Goal: Task Accomplishment & Management: Use online tool/utility

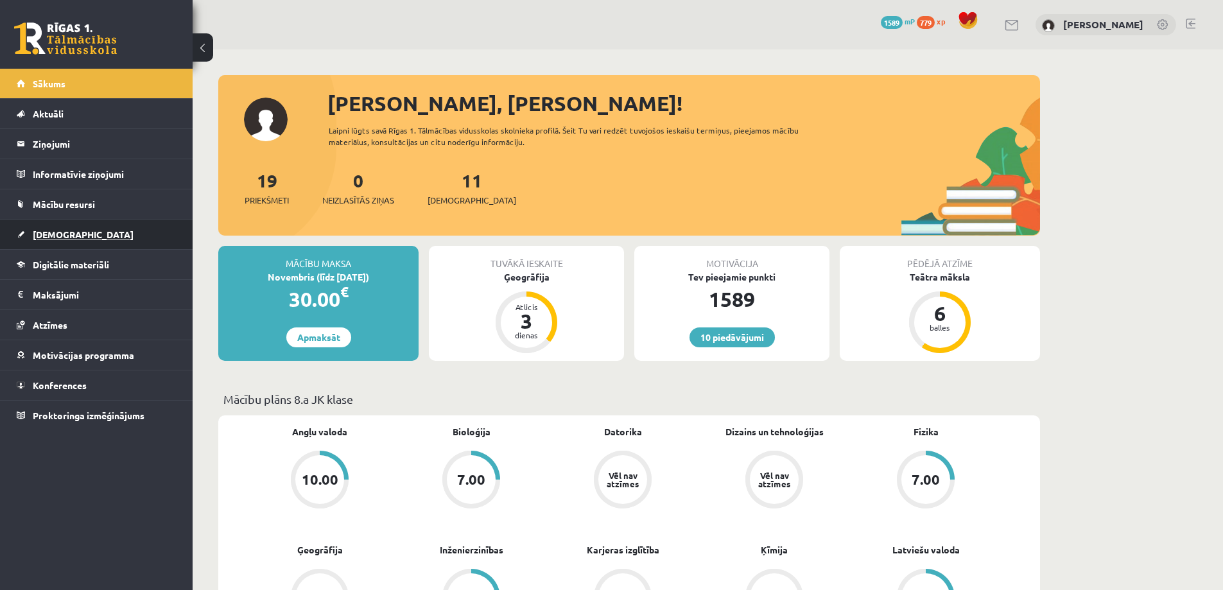
click at [53, 239] on span "[DEMOGRAPHIC_DATA]" at bounding box center [83, 235] width 101 height 12
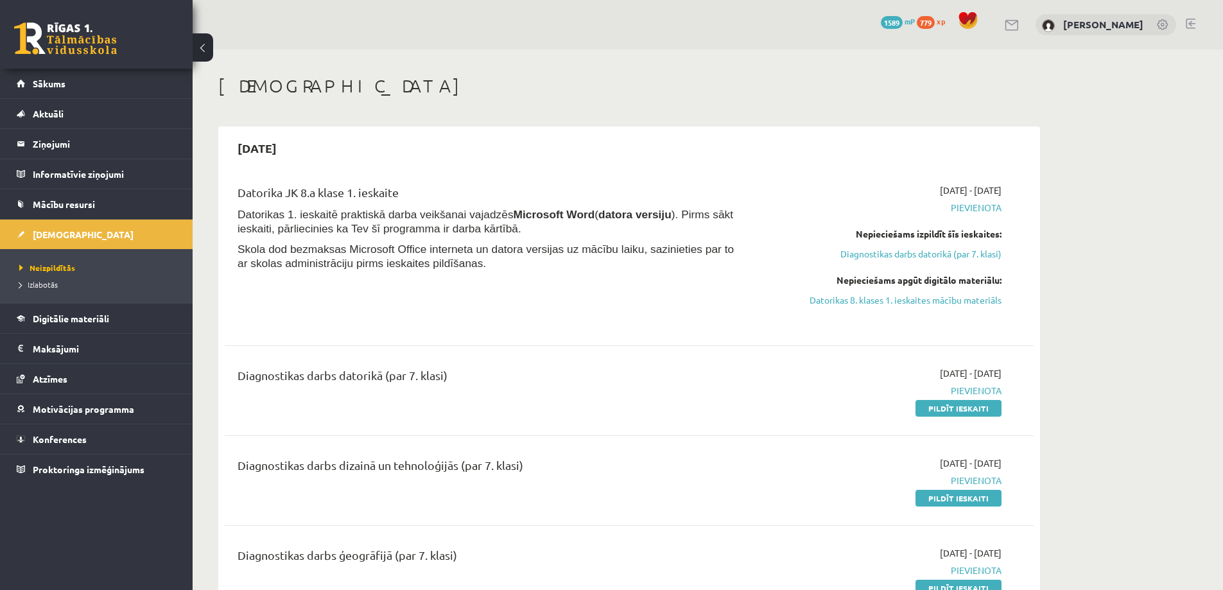
scroll to position [64, 0]
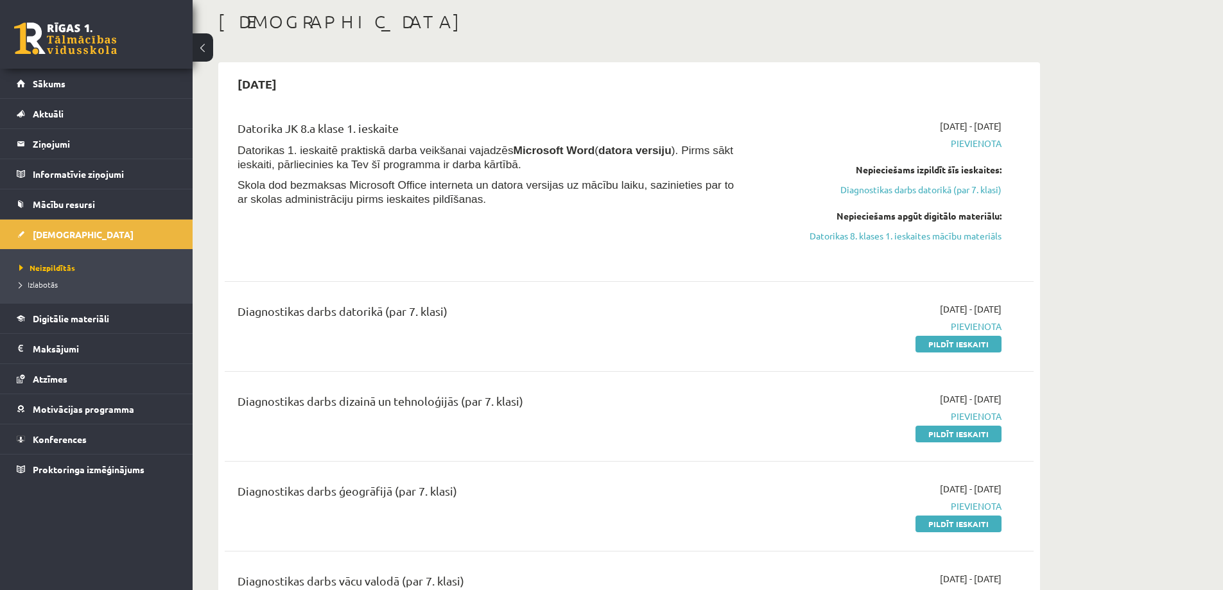
drag, startPoint x: 662, startPoint y: 337, endPoint x: 611, endPoint y: 342, distance: 51.6
click at [611, 342] on div "Diagnostikas darbs datorikā (par 7. klasi)" at bounding box center [489, 326] width 522 height 48
drag, startPoint x: 692, startPoint y: 341, endPoint x: 621, endPoint y: 346, distance: 71.4
click at [621, 346] on div "Diagnostikas darbs datorikā (par 7. klasi)" at bounding box center [489, 326] width 522 height 48
drag, startPoint x: 697, startPoint y: 346, endPoint x: 629, endPoint y: 343, distance: 68.1
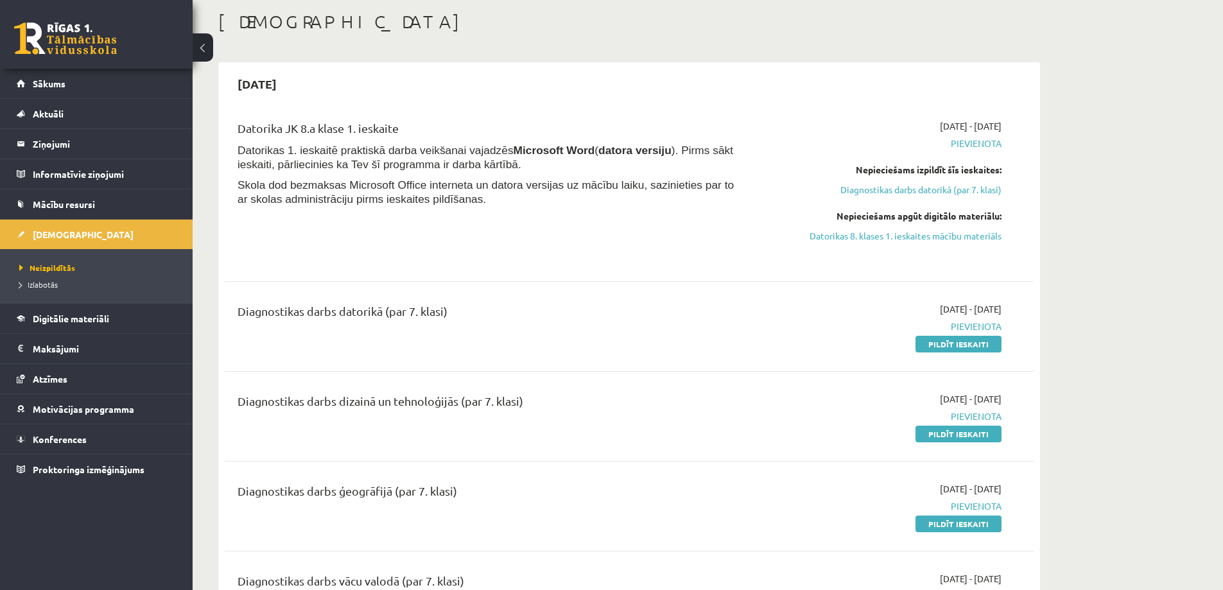
click at [629, 343] on div "Diagnostikas darbs datorikā (par 7. klasi)" at bounding box center [489, 326] width 522 height 48
drag, startPoint x: 738, startPoint y: 344, endPoint x: 627, endPoint y: 339, distance: 110.5
click at [627, 339] on div "Diagnostikas darbs datorikā (par 7. klasi)" at bounding box center [489, 326] width 522 height 48
drag, startPoint x: 699, startPoint y: 342, endPoint x: 625, endPoint y: 340, distance: 74.5
click at [611, 340] on div "Diagnostikas darbs datorikā (par 7. klasi)" at bounding box center [489, 326] width 522 height 48
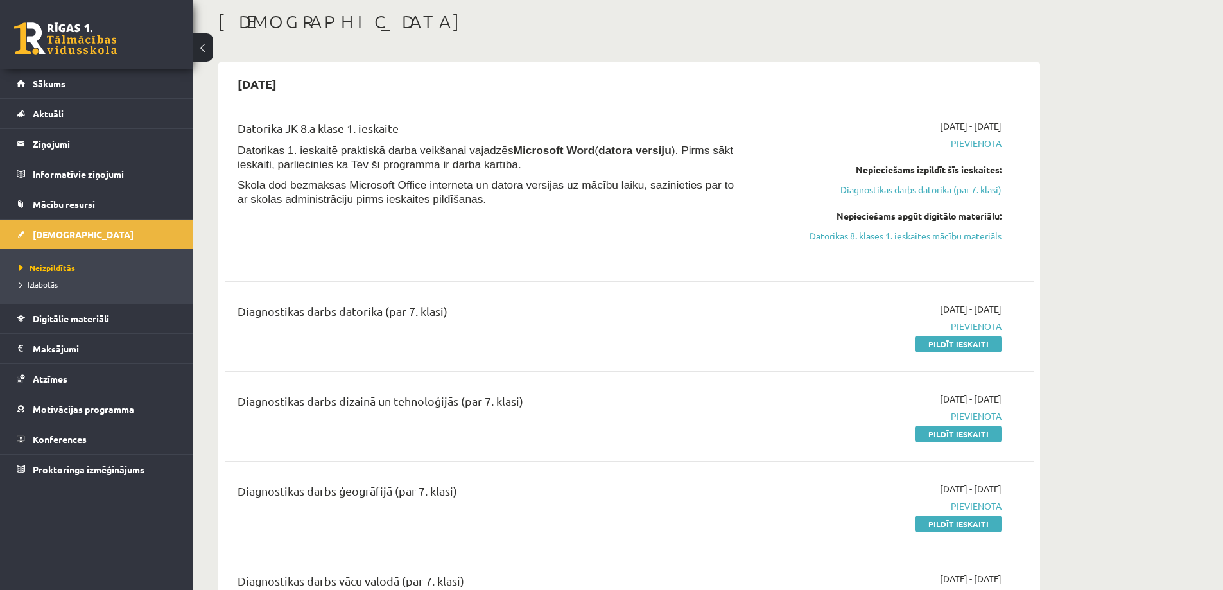
drag, startPoint x: 683, startPoint y: 344, endPoint x: 611, endPoint y: 342, distance: 71.3
click at [592, 340] on div "Diagnostikas darbs datorikā (par 7. klasi)" at bounding box center [489, 326] width 522 height 48
drag, startPoint x: 681, startPoint y: 346, endPoint x: 670, endPoint y: 346, distance: 10.3
drag, startPoint x: 670, startPoint y: 346, endPoint x: 586, endPoint y: 337, distance: 84.6
click at [586, 337] on div "Diagnostikas darbs datorikā (par 7. klasi)" at bounding box center [489, 326] width 522 height 48
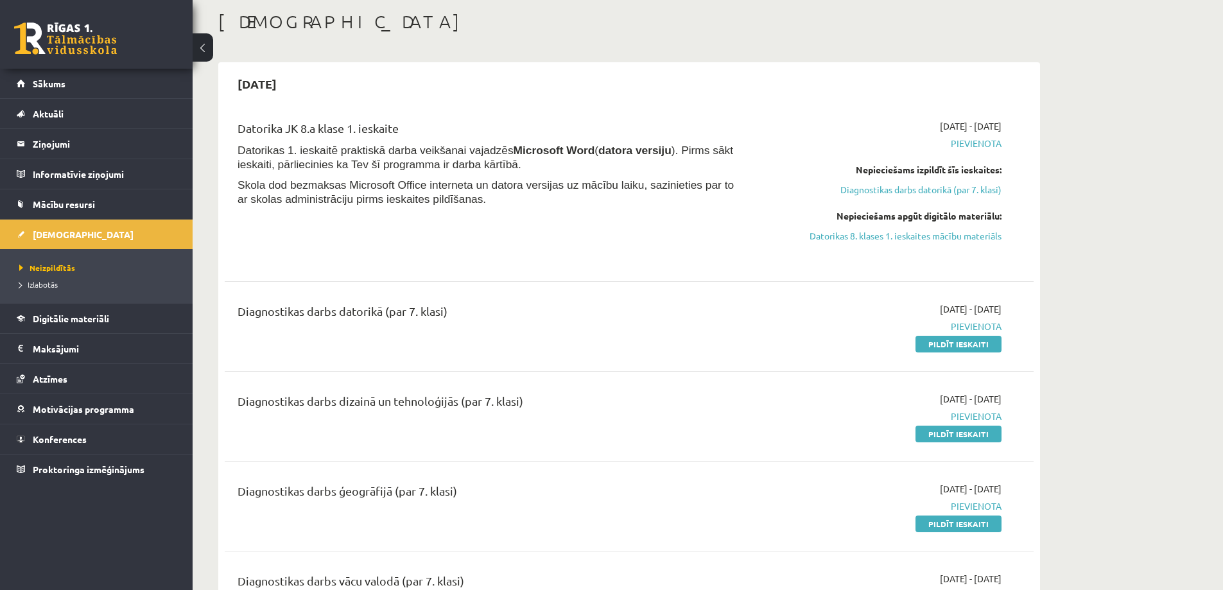
drag, startPoint x: 679, startPoint y: 343, endPoint x: 630, endPoint y: 336, distance: 50.0
click at [578, 332] on div "Diagnostikas darbs datorikā (par 7. klasi)" at bounding box center [489, 326] width 522 height 48
drag, startPoint x: 699, startPoint y: 340, endPoint x: 685, endPoint y: 340, distance: 14.1
drag, startPoint x: 685, startPoint y: 340, endPoint x: 646, endPoint y: 334, distance: 39.1
click at [576, 329] on div "Diagnostikas darbs datorikā (par 7. klasi)" at bounding box center [489, 326] width 522 height 48
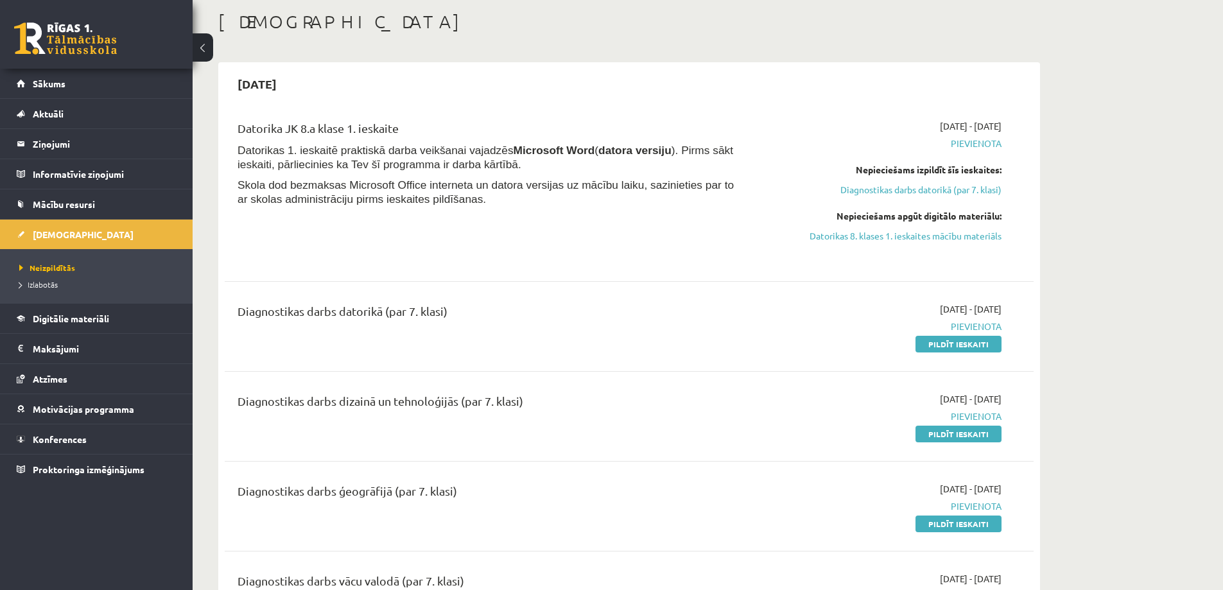
drag, startPoint x: 706, startPoint y: 338, endPoint x: 690, endPoint y: 338, distance: 16.1
drag, startPoint x: 690, startPoint y: 338, endPoint x: 609, endPoint y: 330, distance: 80.6
click at [573, 328] on div "Diagnostikas darbs datorikā (par 7. klasi)" at bounding box center [489, 326] width 522 height 48
drag, startPoint x: 717, startPoint y: 337, endPoint x: 697, endPoint y: 338, distance: 19.9
drag, startPoint x: 697, startPoint y: 338, endPoint x: 579, endPoint y: 328, distance: 118.6
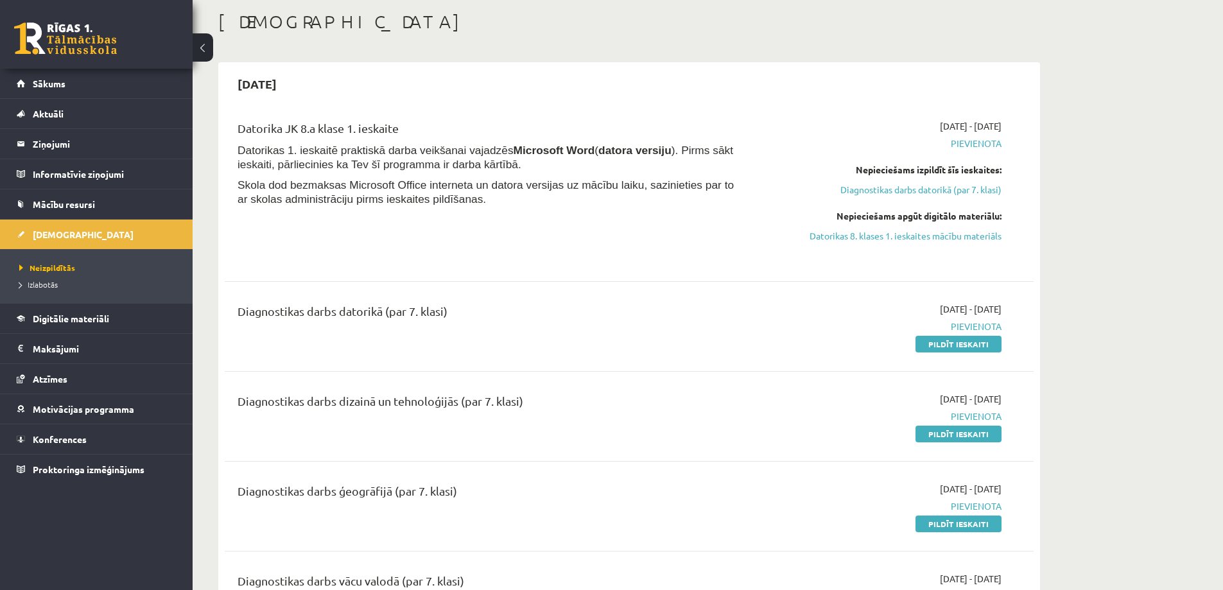
click at [572, 326] on div "Diagnostikas darbs datorikā (par 7. klasi)" at bounding box center [489, 326] width 522 height 48
drag, startPoint x: 701, startPoint y: 334, endPoint x: 683, endPoint y: 334, distance: 18.6
drag, startPoint x: 683, startPoint y: 334, endPoint x: 641, endPoint y: 326, distance: 42.6
click at [559, 322] on div "Diagnostikas darbs datorikā (par 7. klasi)" at bounding box center [489, 314] width 503 height 24
drag, startPoint x: 692, startPoint y: 331, endPoint x: 672, endPoint y: 331, distance: 20.6
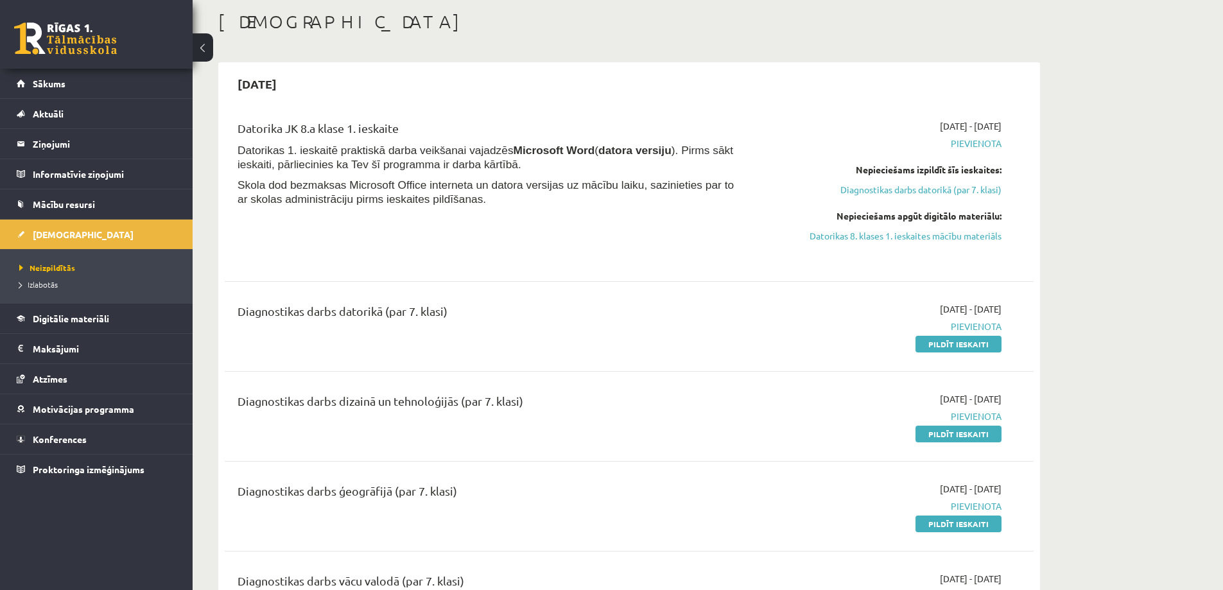
drag, startPoint x: 672, startPoint y: 331, endPoint x: 658, endPoint y: 325, distance: 15.3
click at [567, 318] on div "Diagnostikas darbs datorikā (par 7. klasi)" at bounding box center [489, 314] width 503 height 24
drag, startPoint x: 691, startPoint y: 329, endPoint x: 675, endPoint y: 329, distance: 16.1
drag, startPoint x: 675, startPoint y: 329, endPoint x: 616, endPoint y: 319, distance: 60.0
click at [539, 313] on div "Diagnostikas darbs datorikā (par 7. klasi)" at bounding box center [489, 314] width 503 height 24
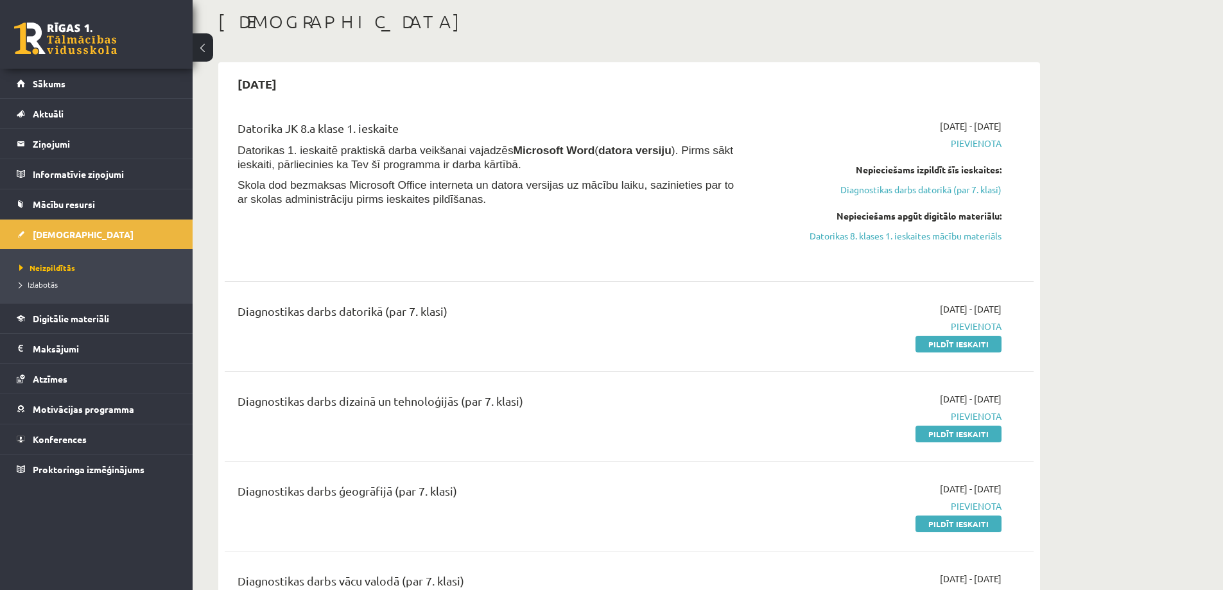
drag, startPoint x: 703, startPoint y: 326, endPoint x: 677, endPoint y: 326, distance: 26.3
drag, startPoint x: 677, startPoint y: 326, endPoint x: 577, endPoint y: 314, distance: 100.9
click at [570, 313] on div "Diagnostikas darbs datorikā (par 7. klasi)" at bounding box center [489, 314] width 503 height 24
